Goal: Find specific page/section: Find specific page/section

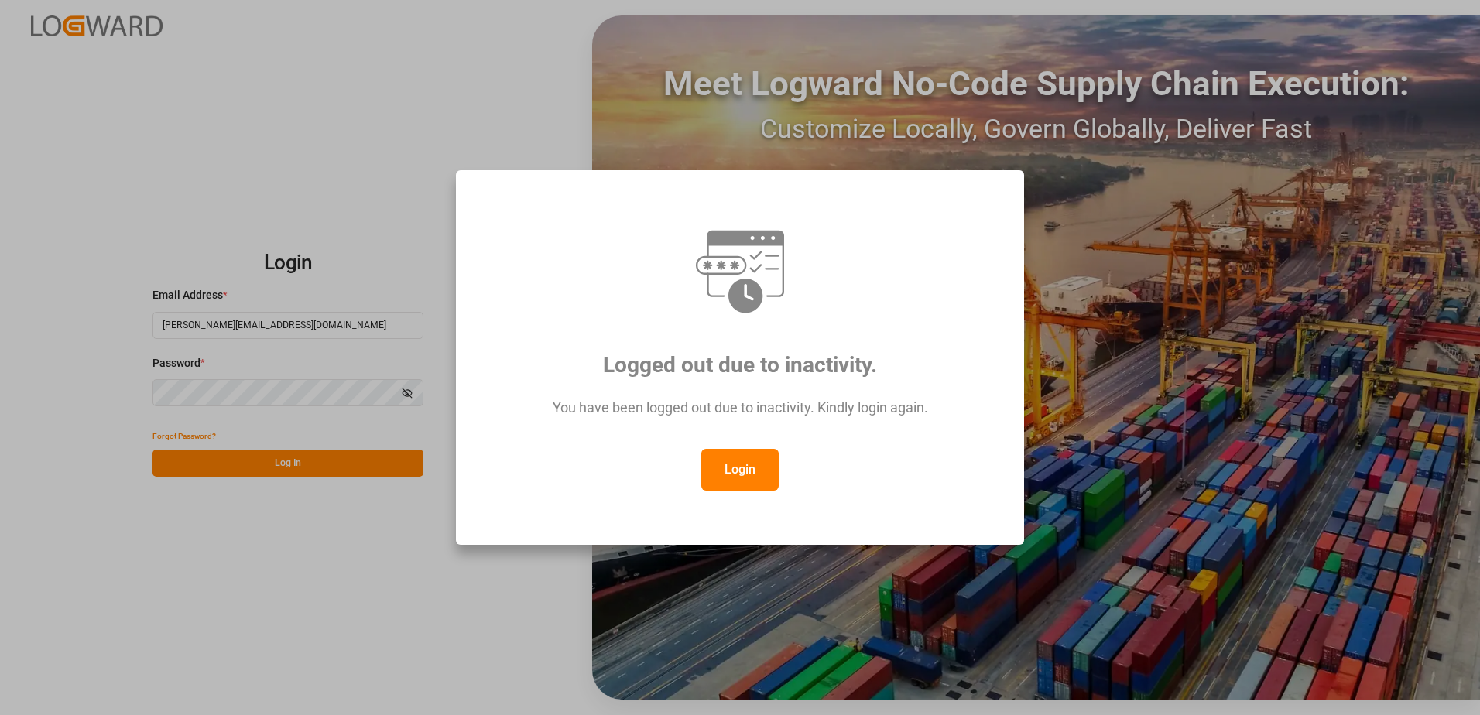
click at [735, 471] on button "Login" at bounding box center [739, 470] width 77 height 42
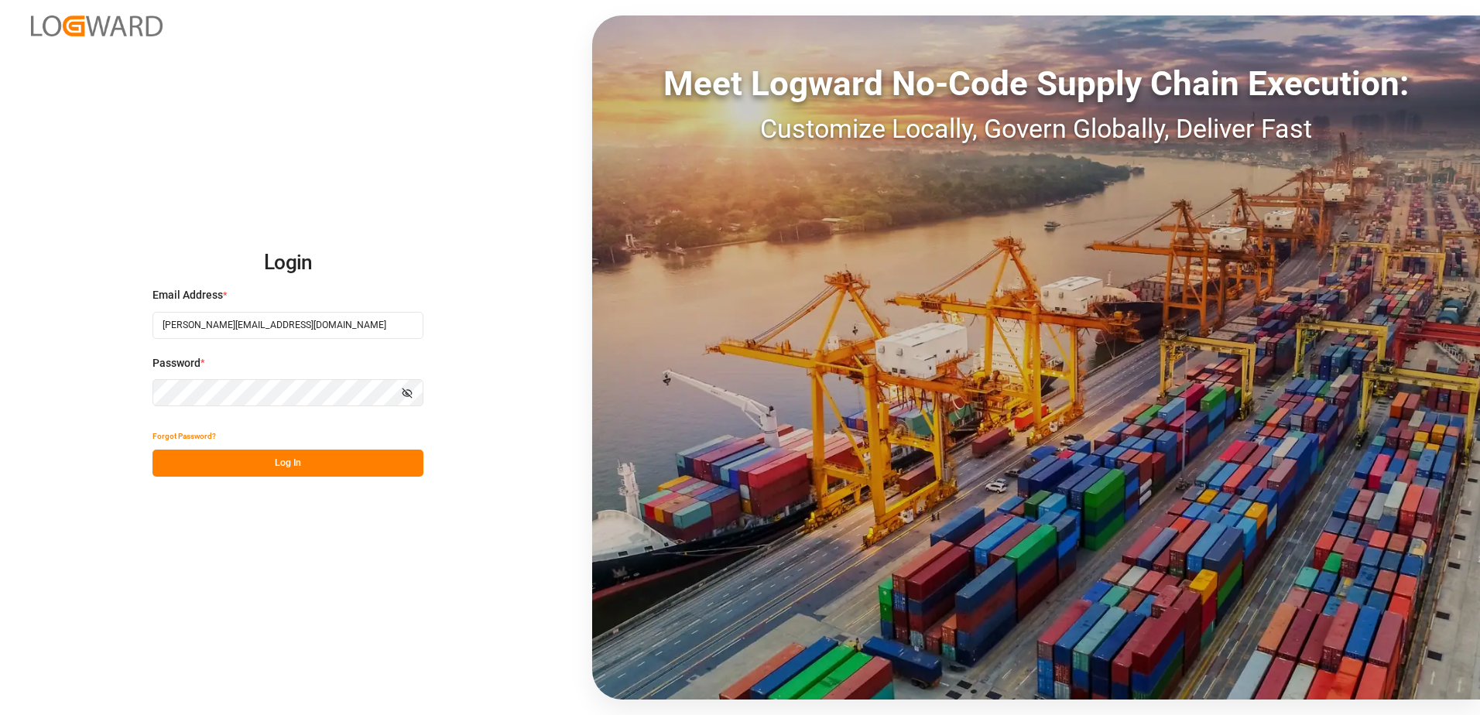
click at [289, 459] on button "Log In" at bounding box center [287, 463] width 271 height 27
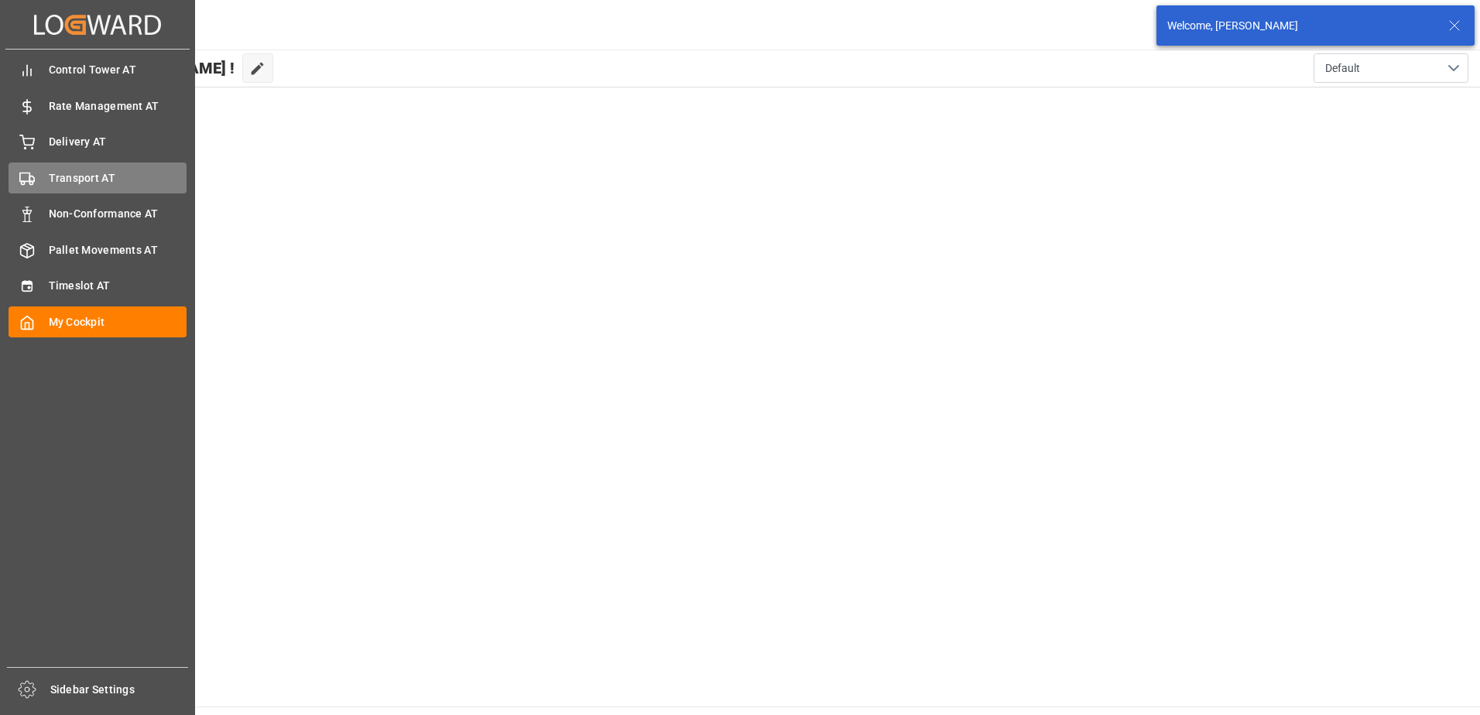
click at [40, 183] on div "Transport AT Transport AT" at bounding box center [98, 178] width 178 height 30
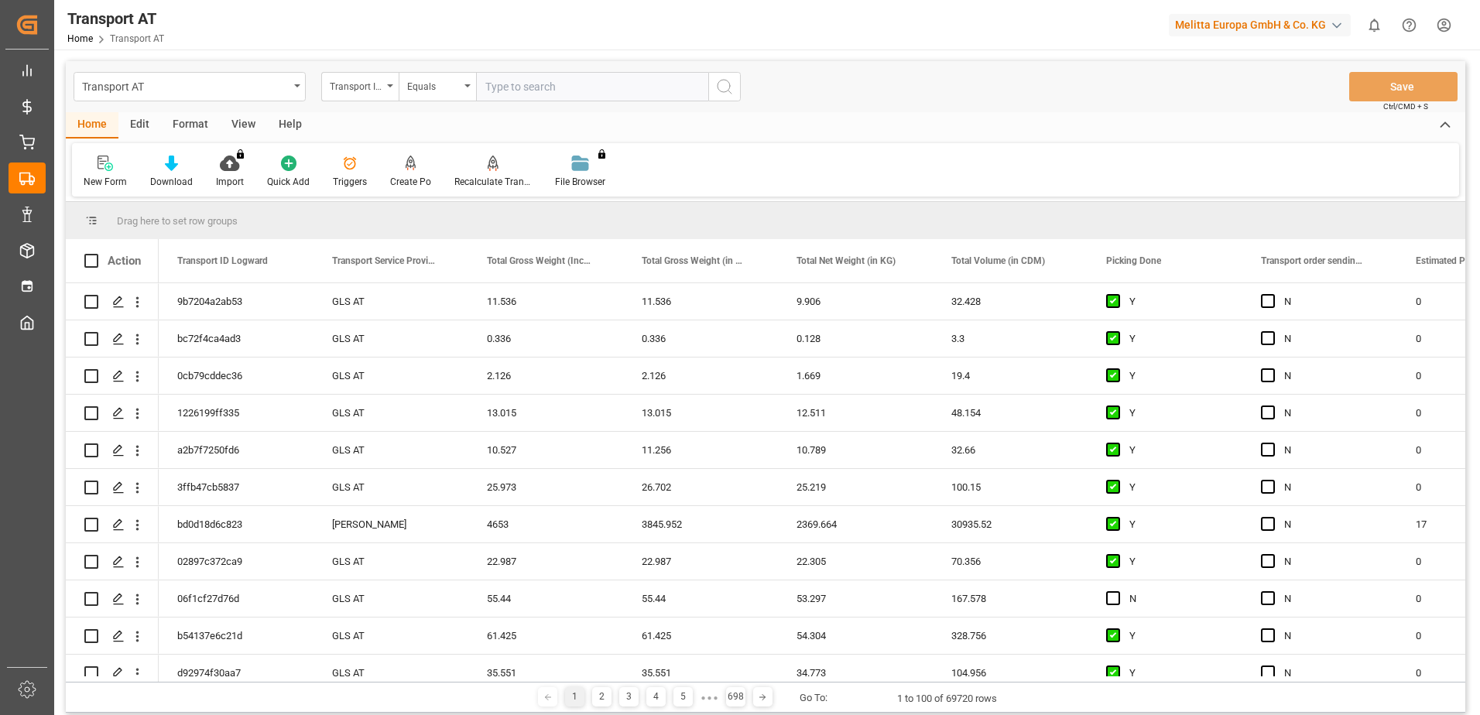
click at [243, 122] on div "View" at bounding box center [243, 125] width 47 height 26
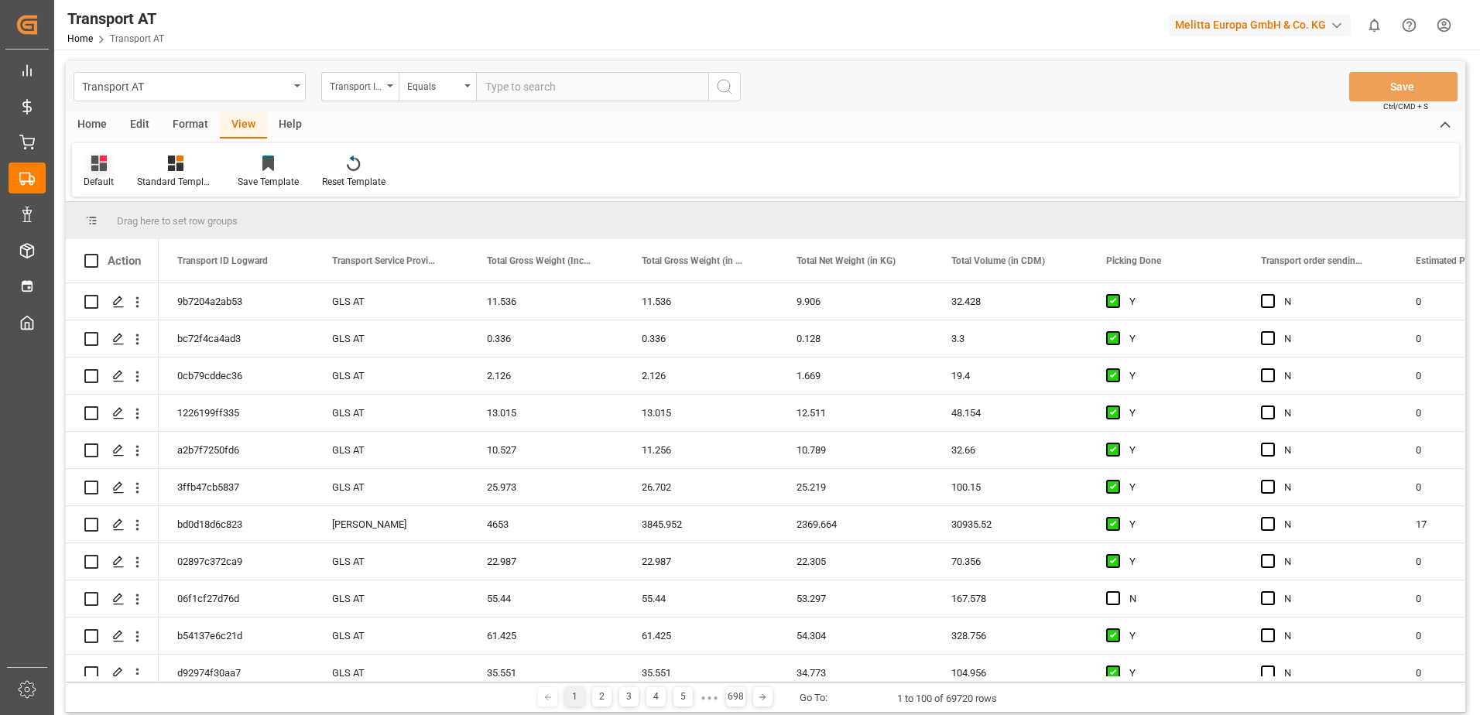
click at [96, 166] on icon at bounding box center [98, 163] width 15 height 15
click at [112, 248] on div "Data" at bounding box center [158, 250] width 135 height 16
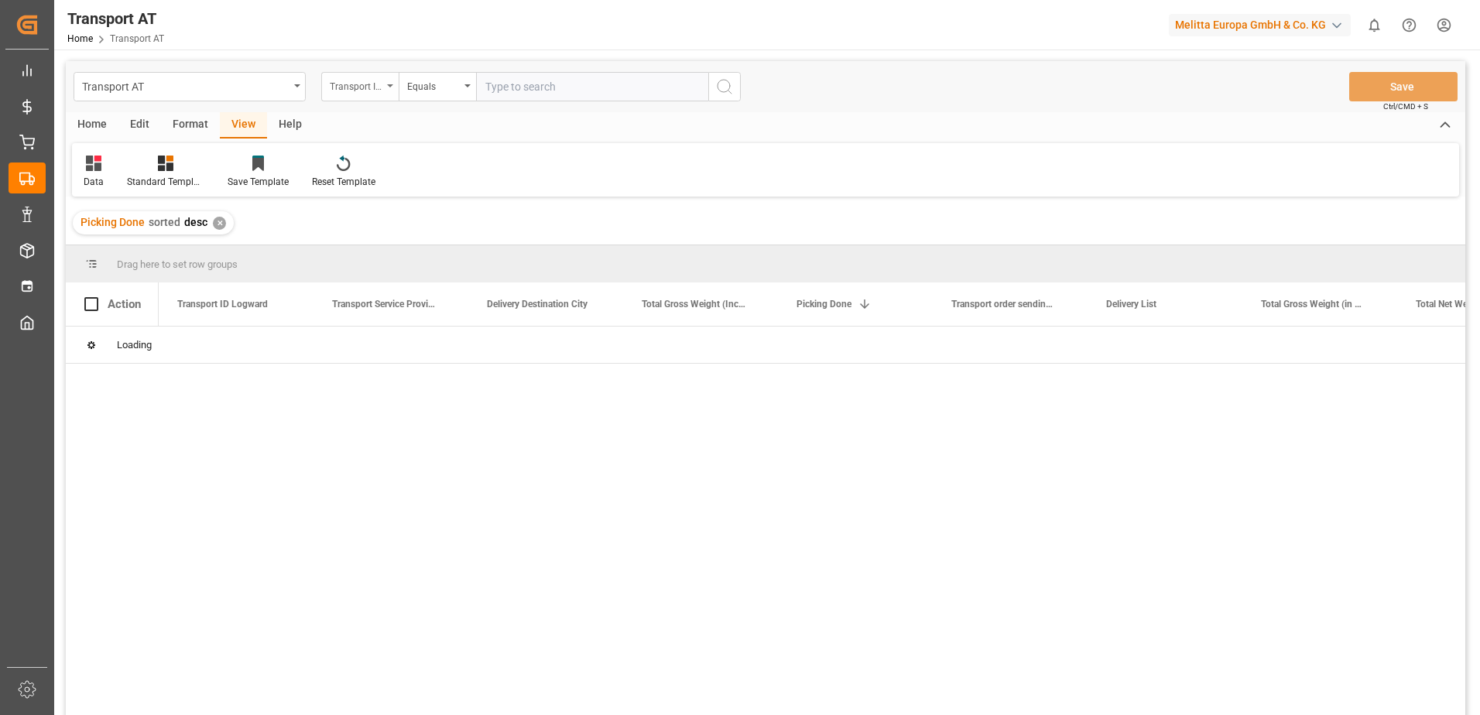
click at [359, 87] on div "Transport ID Logward" at bounding box center [356, 85] width 53 height 18
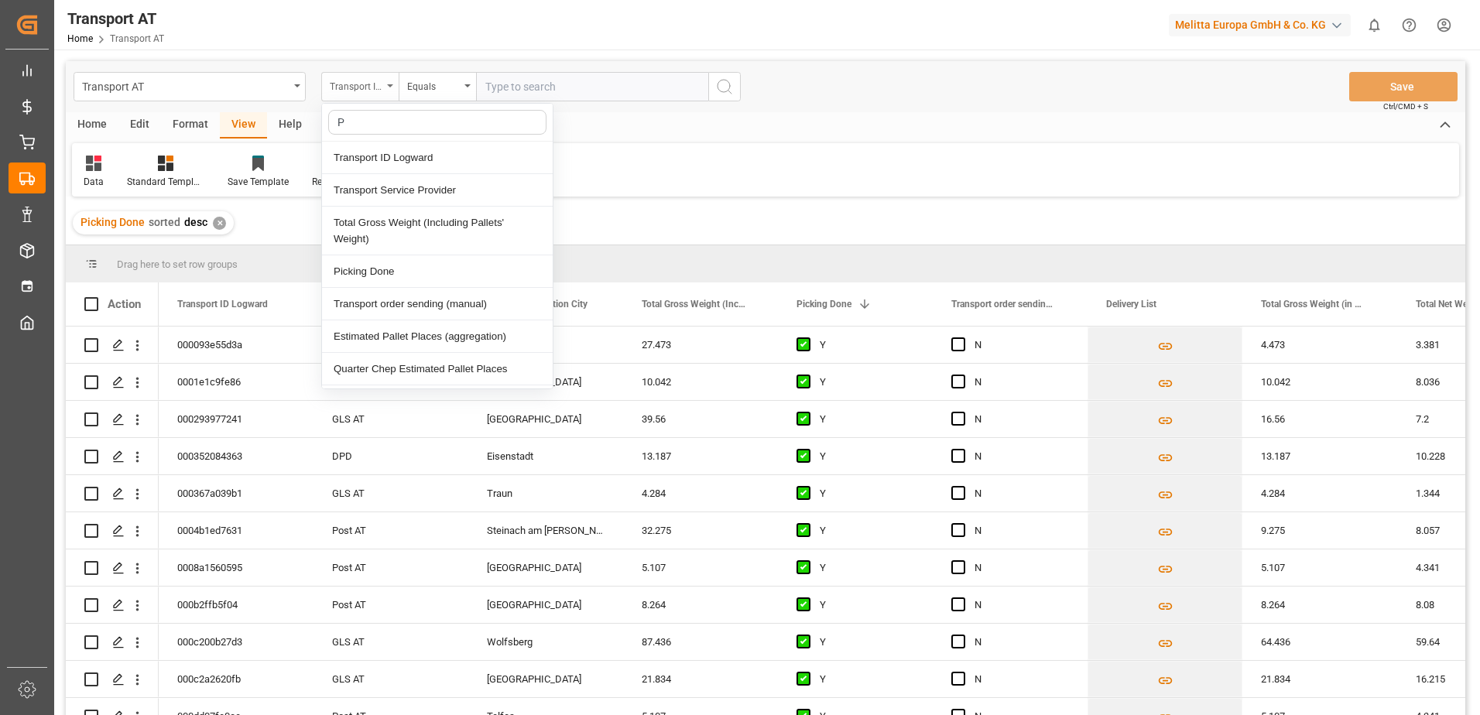
type input "Pi"
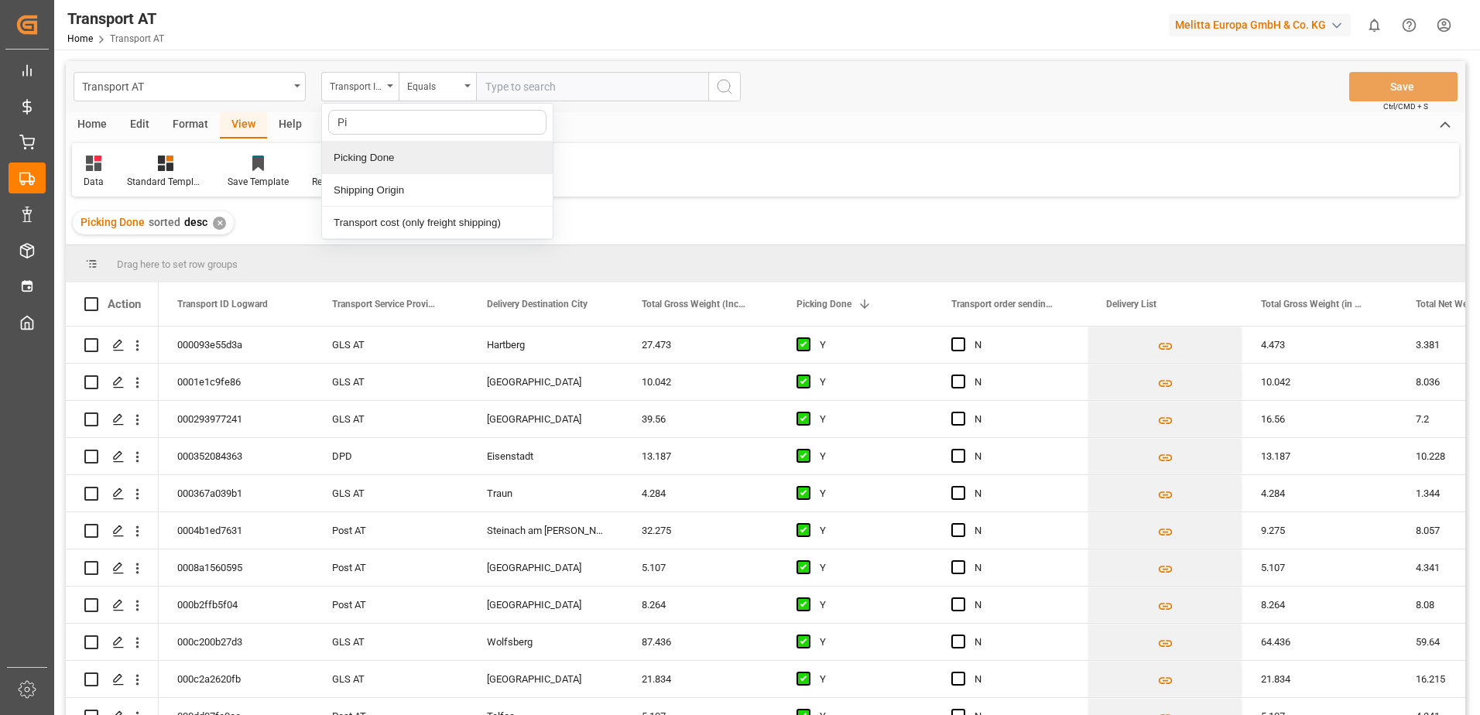
click at [365, 170] on div "Picking Done" at bounding box center [437, 158] width 231 height 33
click at [496, 76] on input "text" at bounding box center [592, 86] width 232 height 29
type input "Y"
click at [374, 87] on div "Picking Done" at bounding box center [356, 85] width 53 height 18
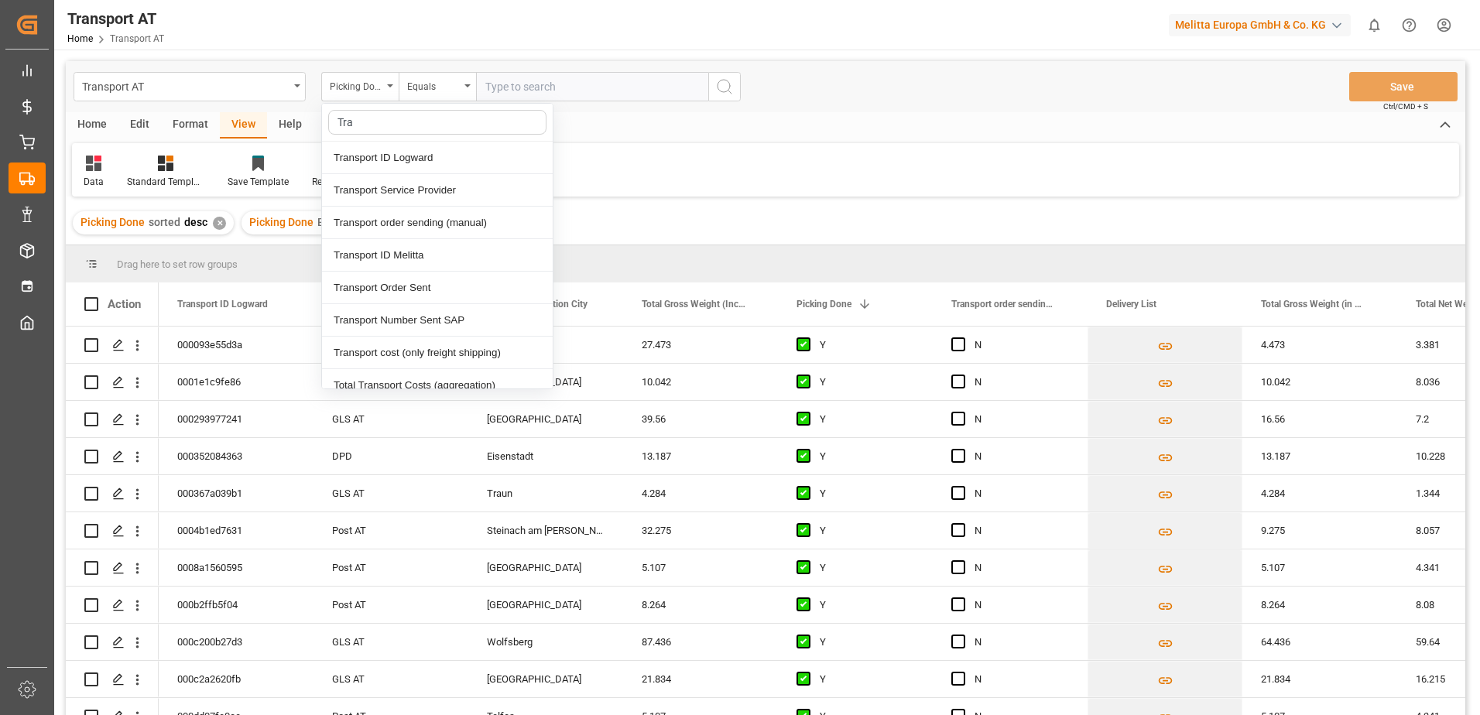
type input "[PERSON_NAME]"
click at [409, 226] on div "Transport order sending (manual)" at bounding box center [437, 223] width 231 height 33
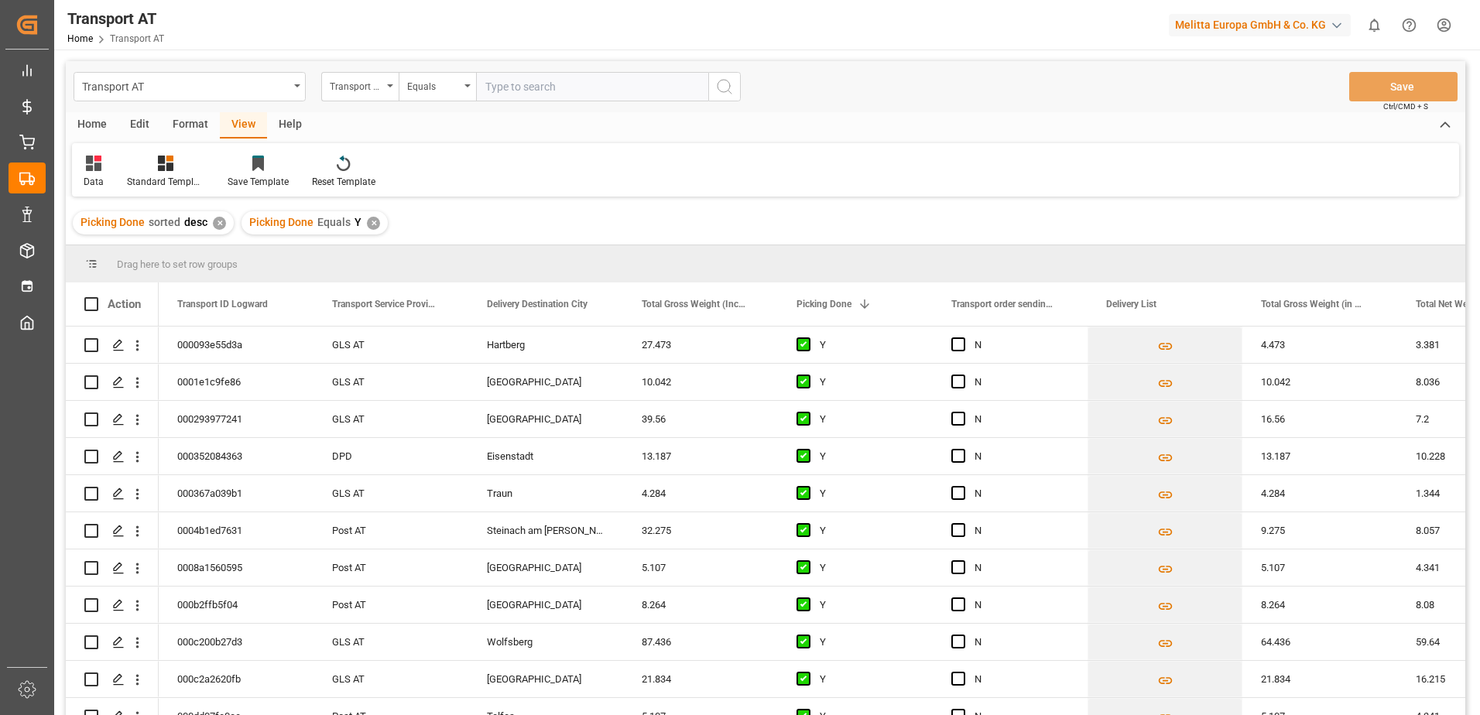
click at [504, 93] on input "text" at bounding box center [592, 86] width 232 height 29
type input "N"
click at [358, 90] on div "Transport order sending (manual)" at bounding box center [356, 85] width 53 height 18
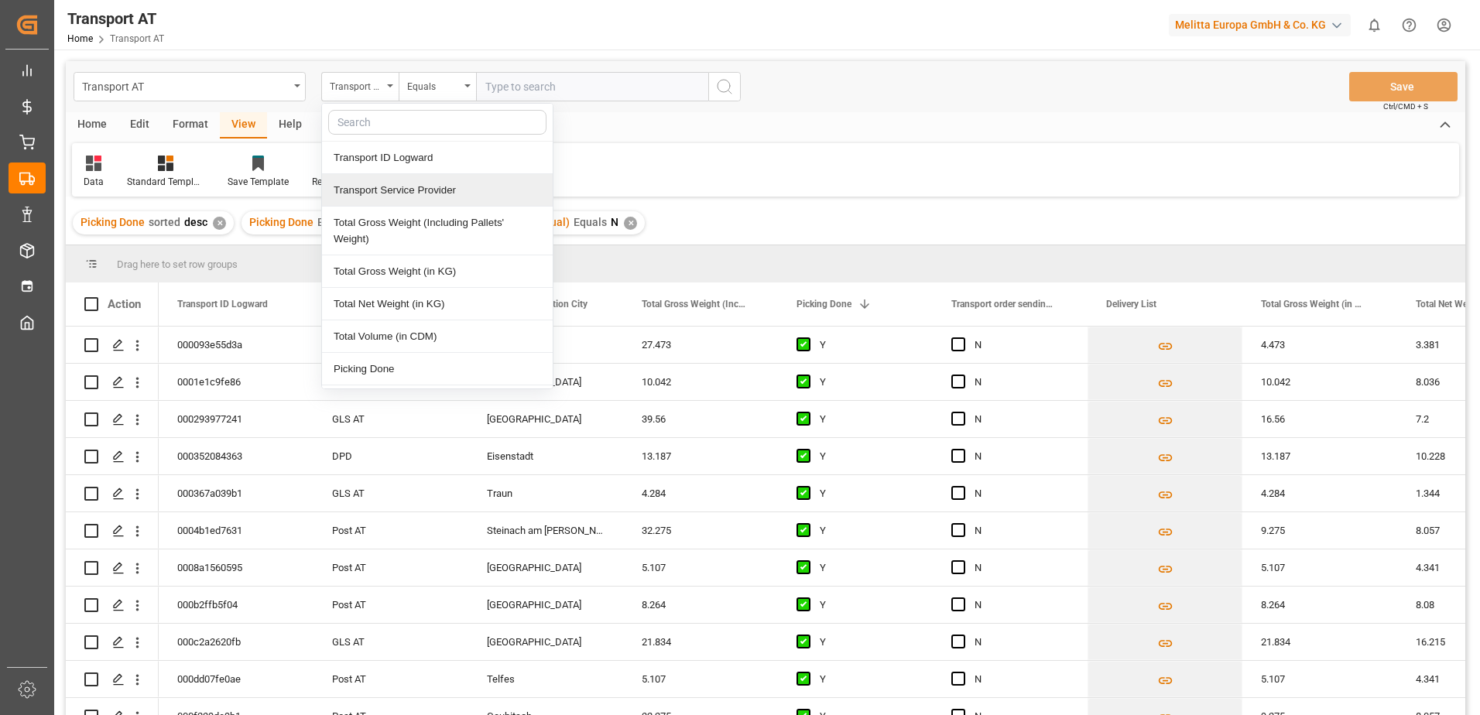
click at [366, 190] on div "Transport Service Provider" at bounding box center [437, 190] width 231 height 33
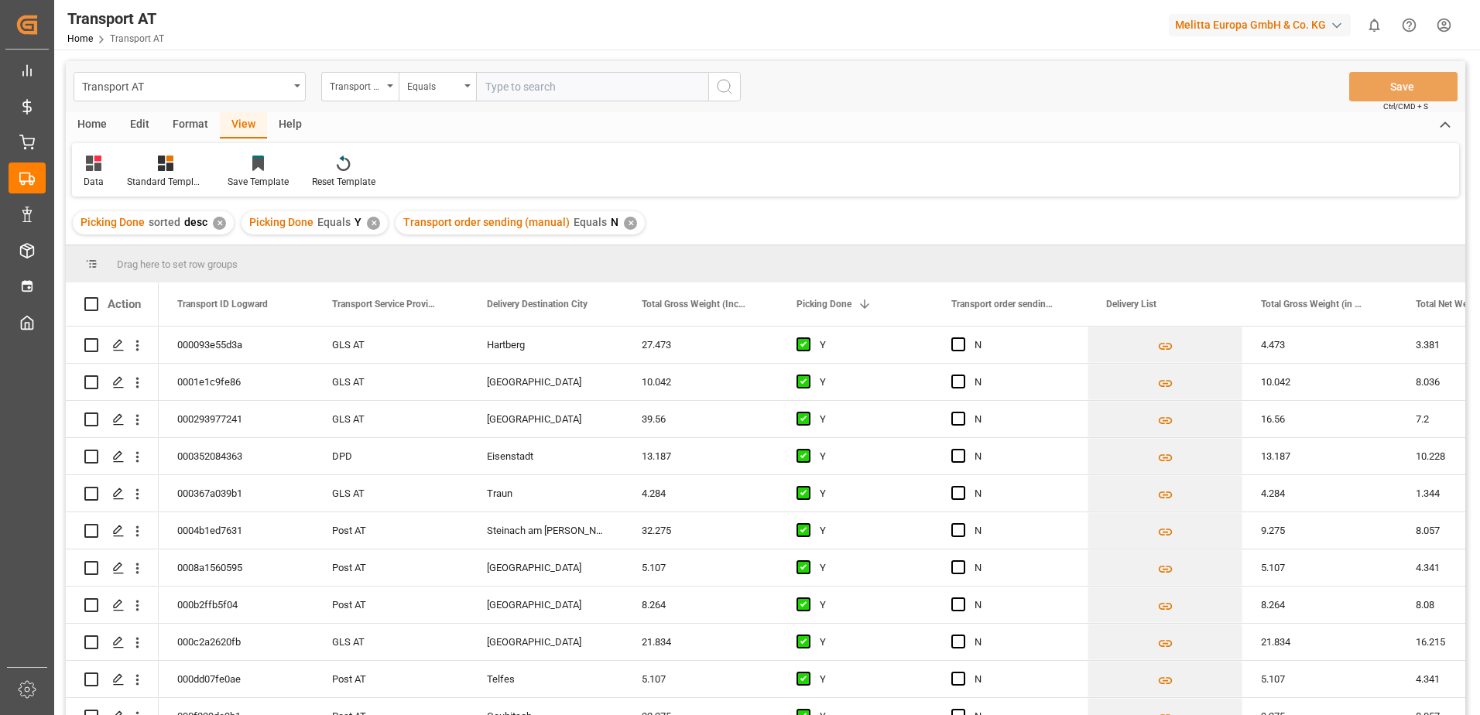
click at [529, 75] on input "text" at bounding box center [592, 86] width 232 height 29
type input "[PERSON_NAME]"
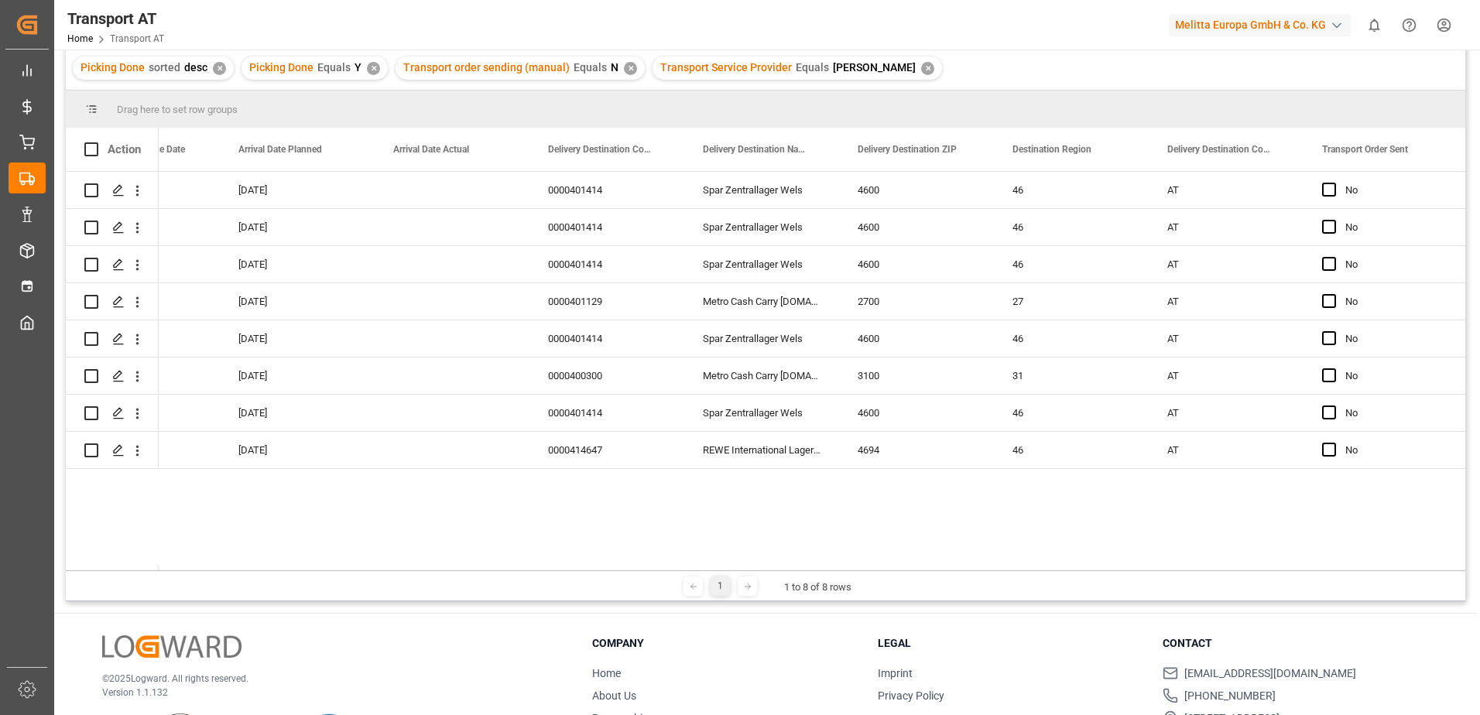
scroll to position [0, 3207]
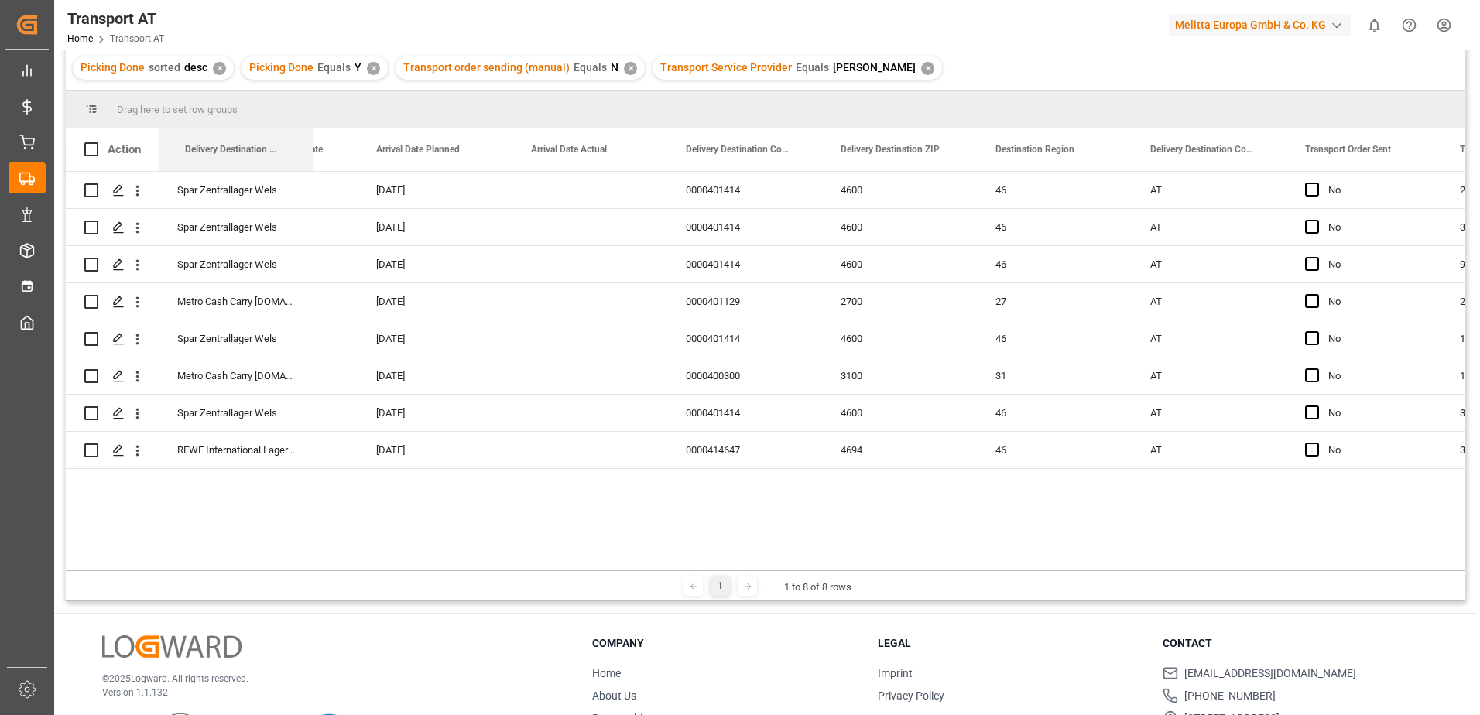
drag, startPoint x: 733, startPoint y: 139, endPoint x: 74, endPoint y: 147, distance: 658.8
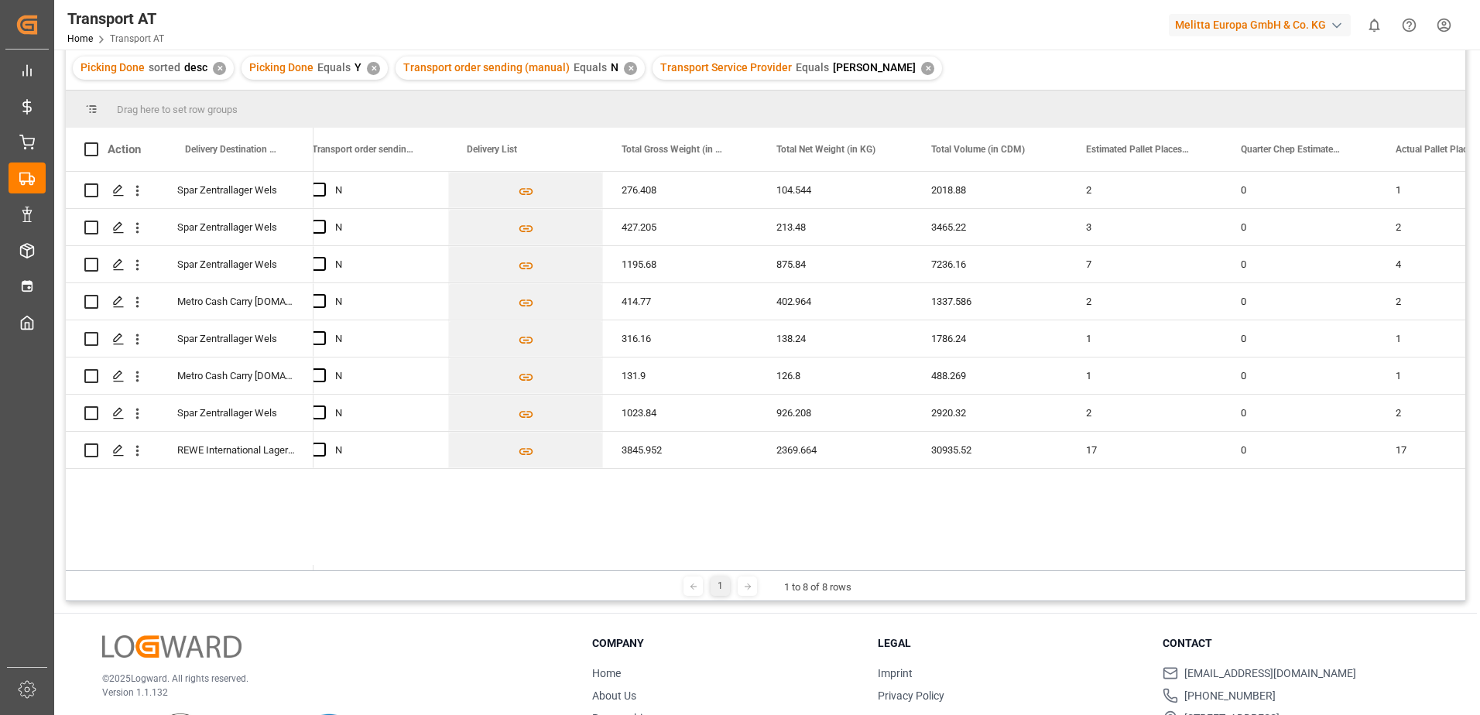
scroll to position [0, 306]
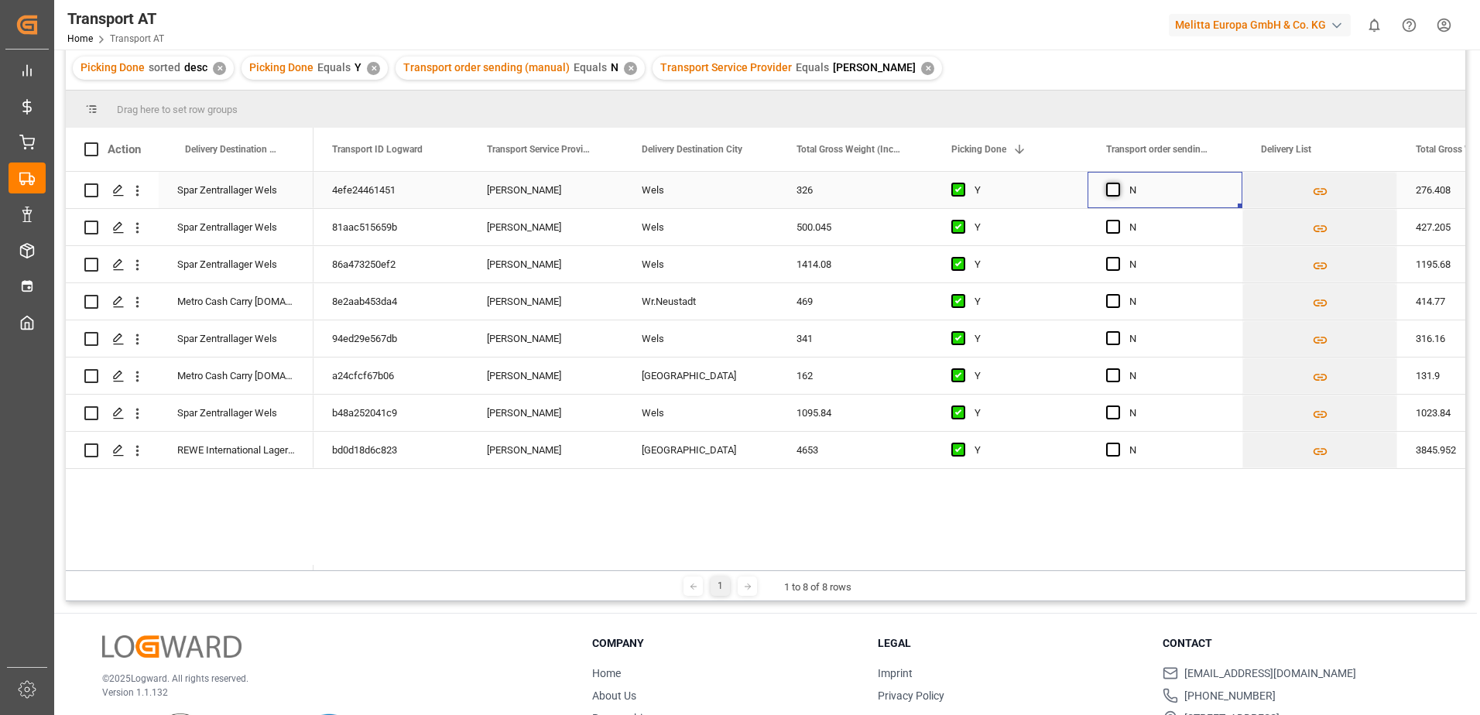
click at [1116, 192] on span "Press SPACE to select this row." at bounding box center [1113, 190] width 14 height 14
click at [1118, 183] on input "Press SPACE to select this row." at bounding box center [1118, 183] width 0 height 0
click at [1112, 230] on span "Press SPACE to select this row." at bounding box center [1113, 227] width 14 height 14
click at [1118, 220] on input "Press SPACE to select this row." at bounding box center [1118, 220] width 0 height 0
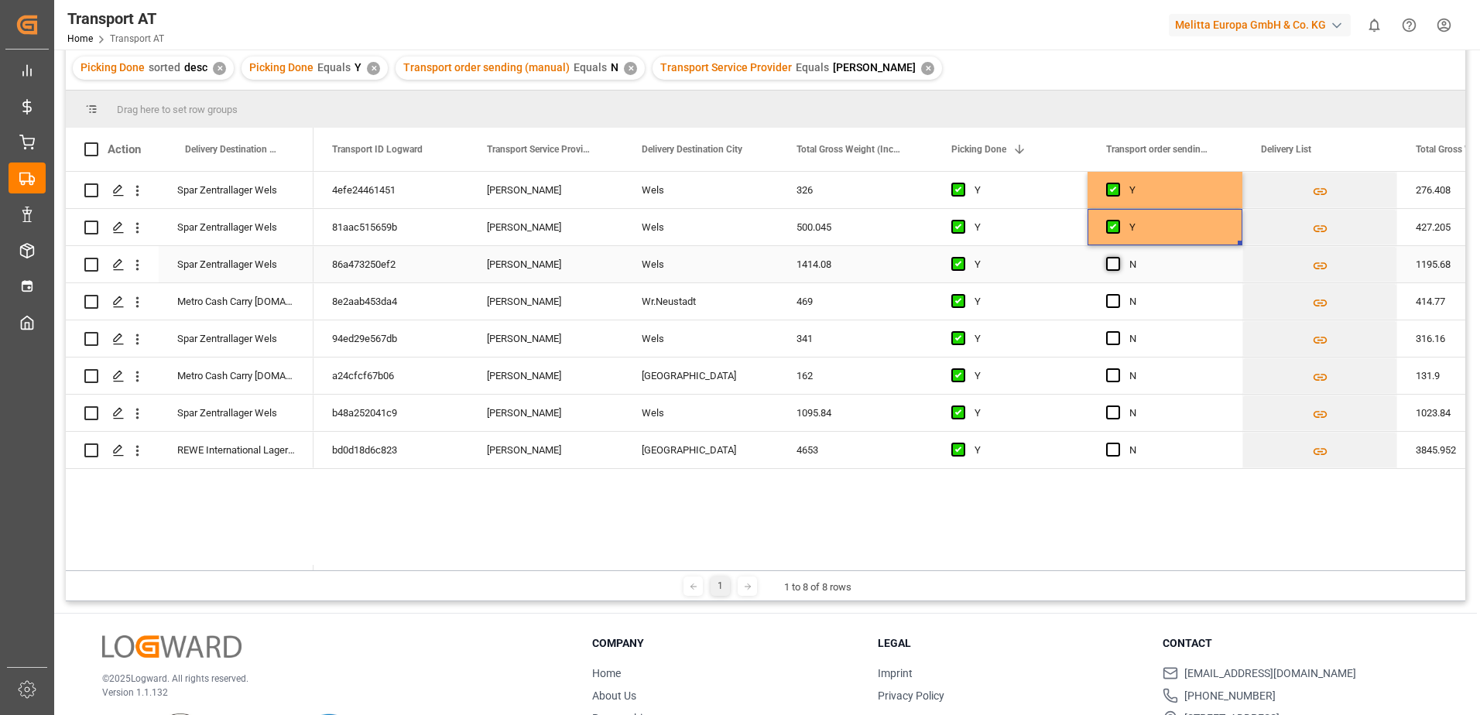
click at [1112, 265] on span "Press SPACE to select this row." at bounding box center [1113, 264] width 14 height 14
click at [1118, 257] on input "Press SPACE to select this row." at bounding box center [1118, 257] width 0 height 0
click at [1112, 345] on span "Press SPACE to select this row." at bounding box center [1113, 338] width 14 height 14
click at [1118, 331] on input "Press SPACE to select this row." at bounding box center [1118, 331] width 0 height 0
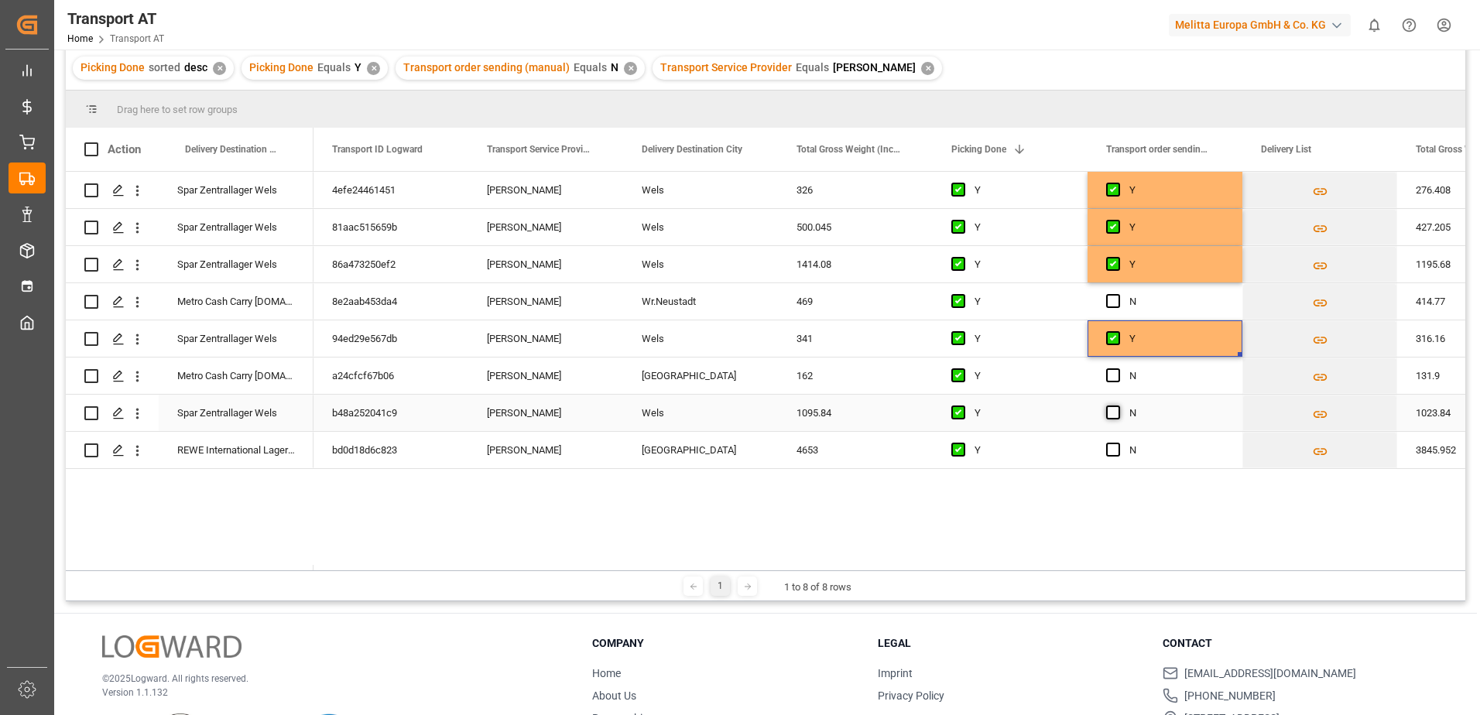
click at [1119, 416] on span "Press SPACE to select this row." at bounding box center [1113, 413] width 14 height 14
click at [1118, 406] on input "Press SPACE to select this row." at bounding box center [1118, 406] width 0 height 0
click at [1112, 453] on span "Press SPACE to select this row." at bounding box center [1113, 450] width 14 height 14
click at [1118, 443] on input "Press SPACE to select this row." at bounding box center [1118, 443] width 0 height 0
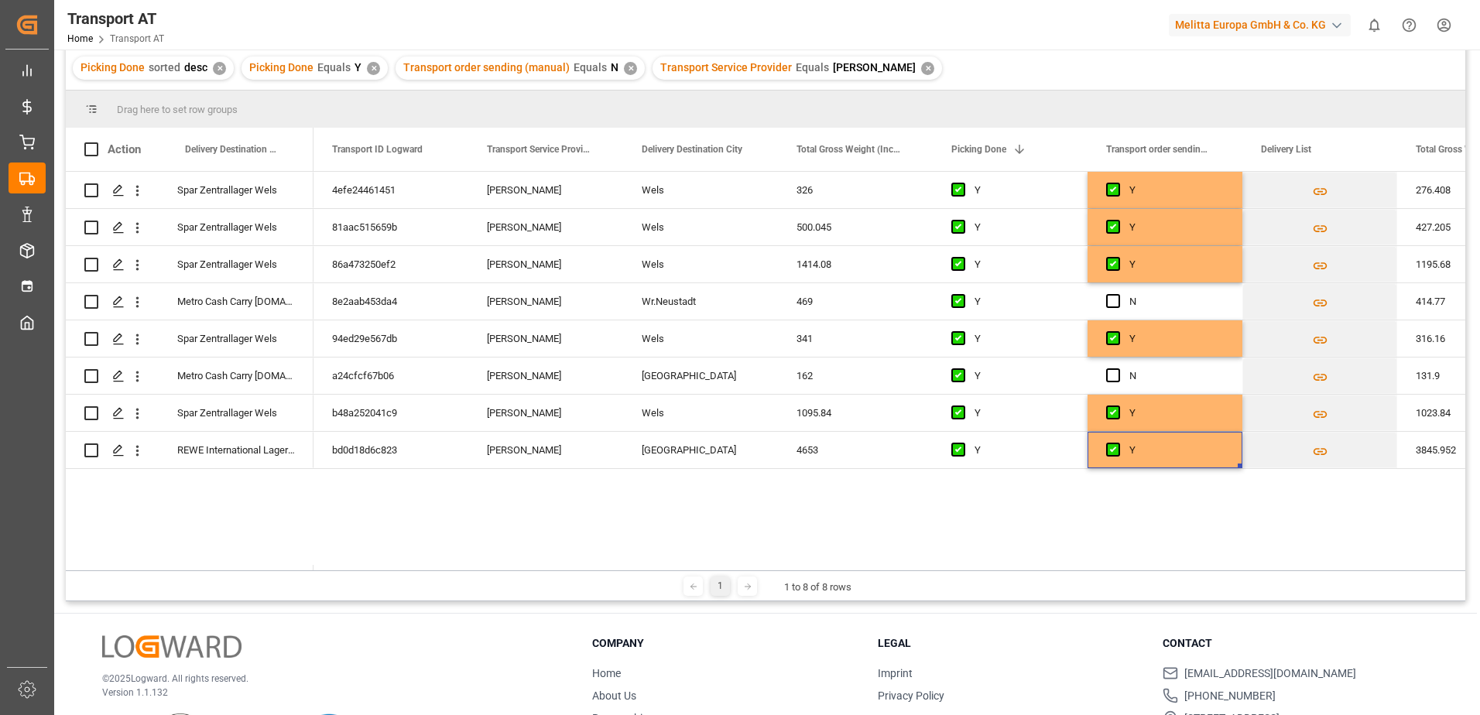
scroll to position [82, 0]
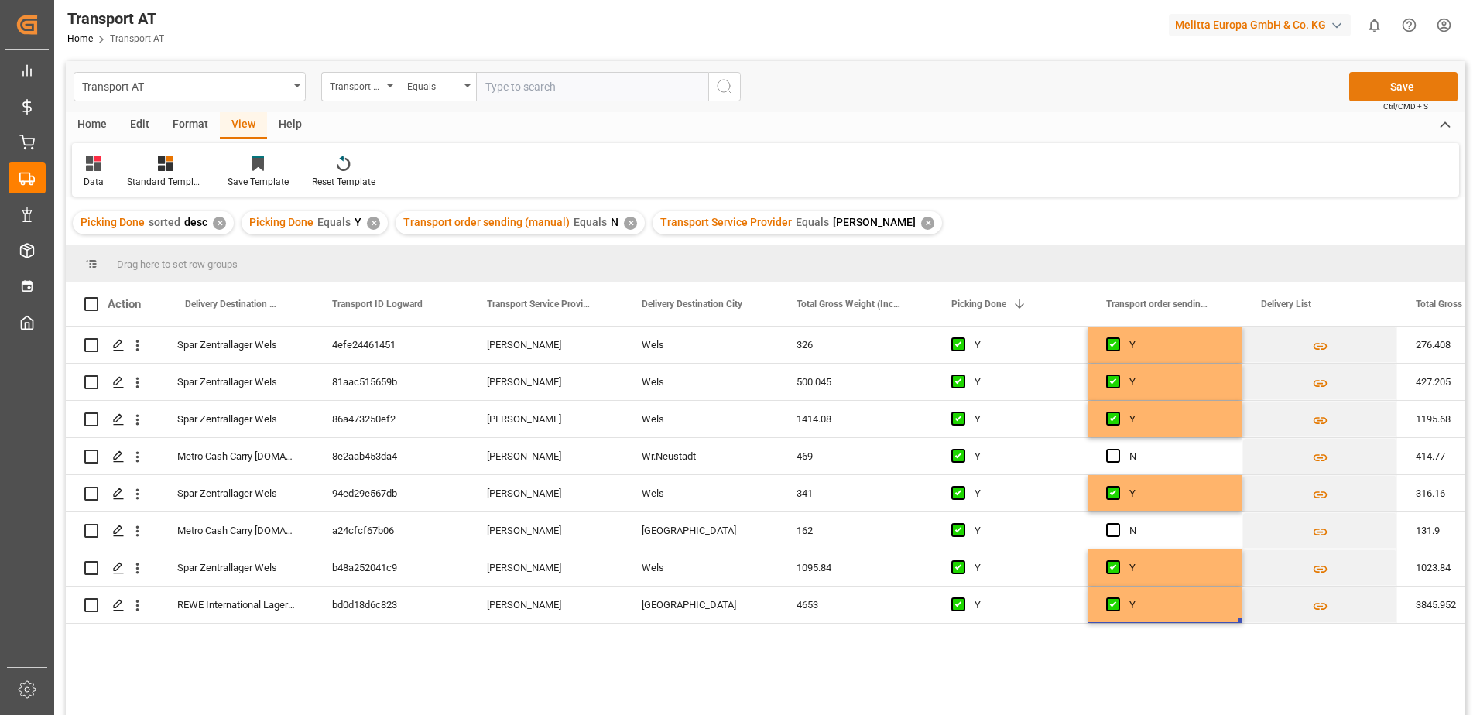
click at [1411, 84] on button "Save" at bounding box center [1403, 86] width 108 height 29
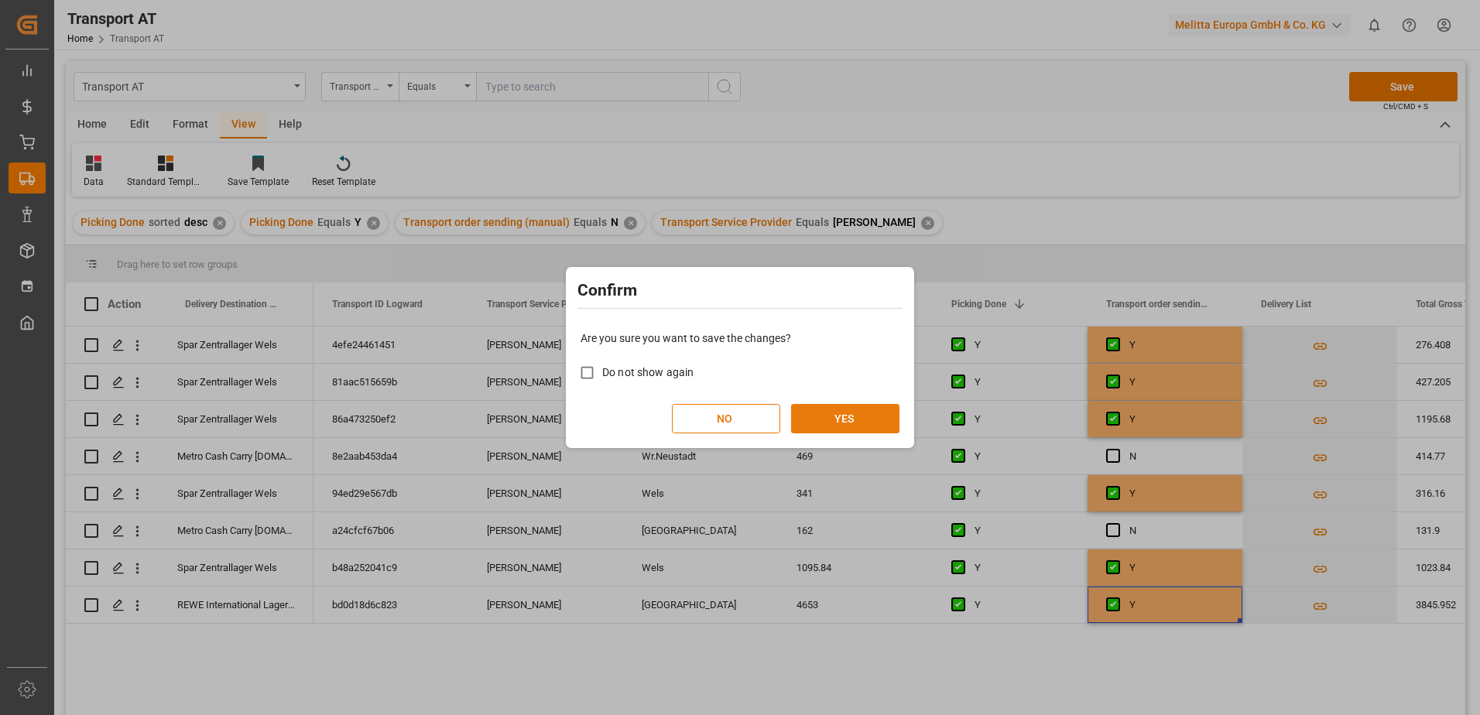
click at [831, 417] on button "YES" at bounding box center [845, 418] width 108 height 29
